Goal: Information Seeking & Learning: Learn about a topic

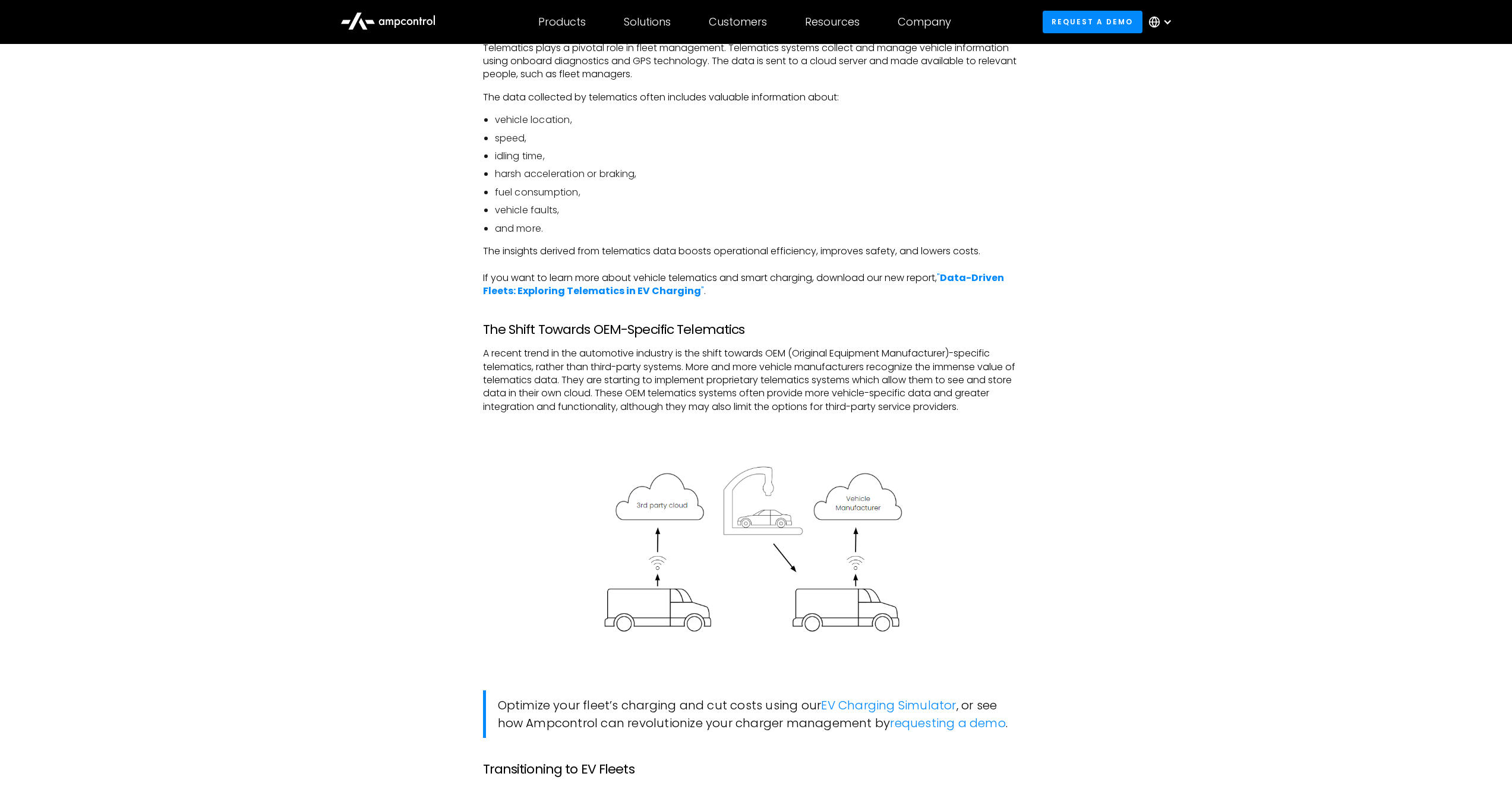
scroll to position [1082, 0]
click at [520, 288] on strong "Data-Driven Fleets: Exploring Telematics in EV Charging" at bounding box center [743, 287] width 521 height 27
